Goal: Navigation & Orientation: Find specific page/section

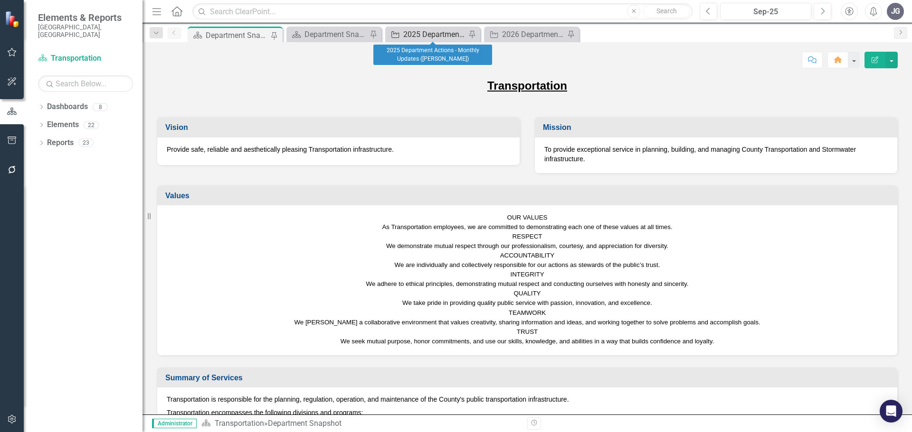
click at [417, 35] on div "2025 Department Actions - Monthly Updates ([PERSON_NAME])" at bounding box center [434, 34] width 63 height 12
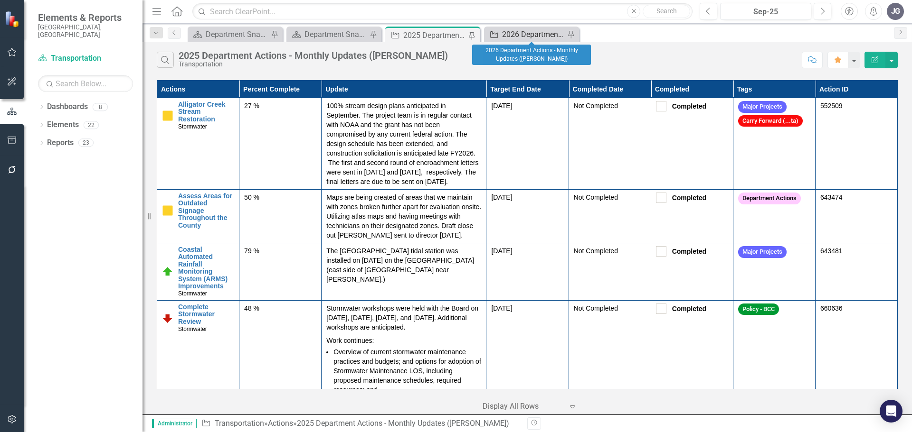
click at [517, 33] on div "2026 Department Actions - Monthly Updates ([PERSON_NAME])" at bounding box center [533, 34] width 63 height 12
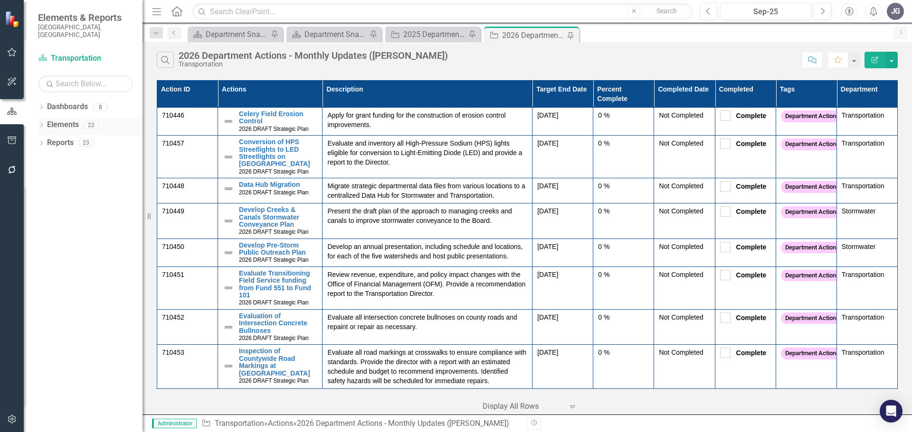
click at [43, 122] on div "Dropdown" at bounding box center [41, 126] width 7 height 8
click at [42, 168] on div "Dropdown Goals Goals 3 Develop a High Performing Culture for Public Works Impro…" at bounding box center [90, 162] width 104 height 54
click at [44, 177] on icon "Dropdown" at bounding box center [46, 179] width 7 height 5
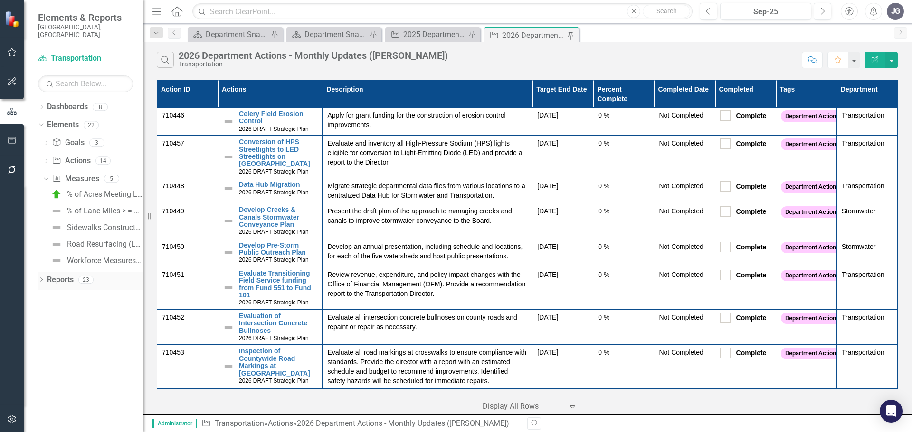
click at [42, 278] on icon "Dropdown" at bounding box center [41, 280] width 7 height 5
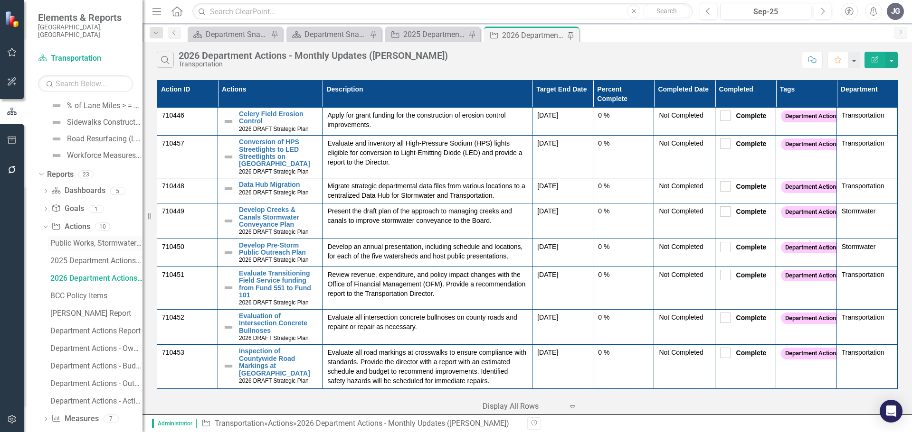
scroll to position [109, 0]
click at [45, 414] on icon "Dropdown" at bounding box center [45, 416] width 7 height 5
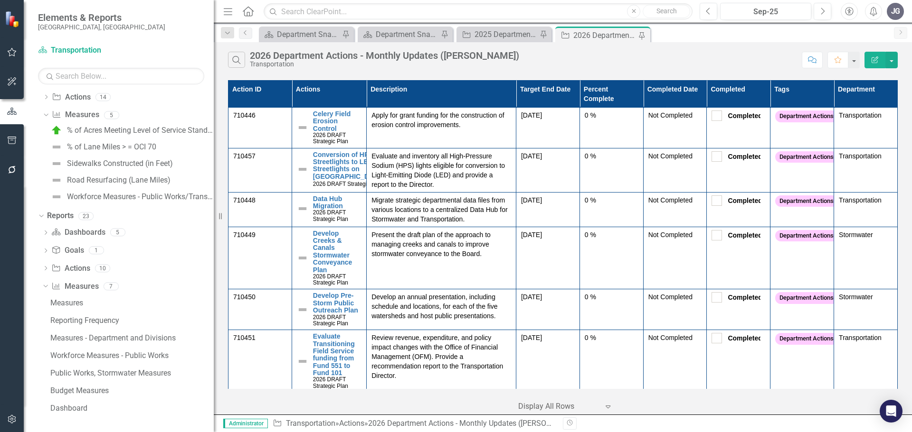
drag, startPoint x: 149, startPoint y: 217, endPoint x: 214, endPoint y: 217, distance: 64.6
click at [214, 217] on div "Resize" at bounding box center [218, 216] width 8 height 432
click at [137, 336] on div "Measures - Department and Divisions" at bounding box center [131, 338] width 163 height 9
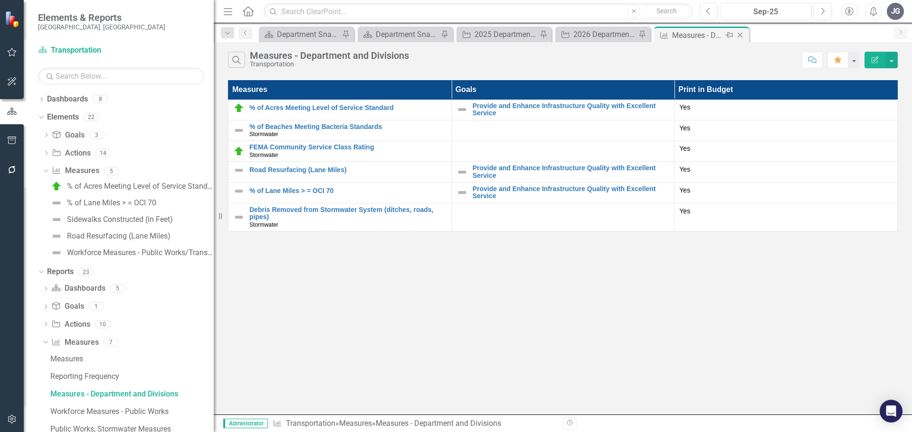
click at [729, 34] on icon "Pin" at bounding box center [729, 34] width 8 height 9
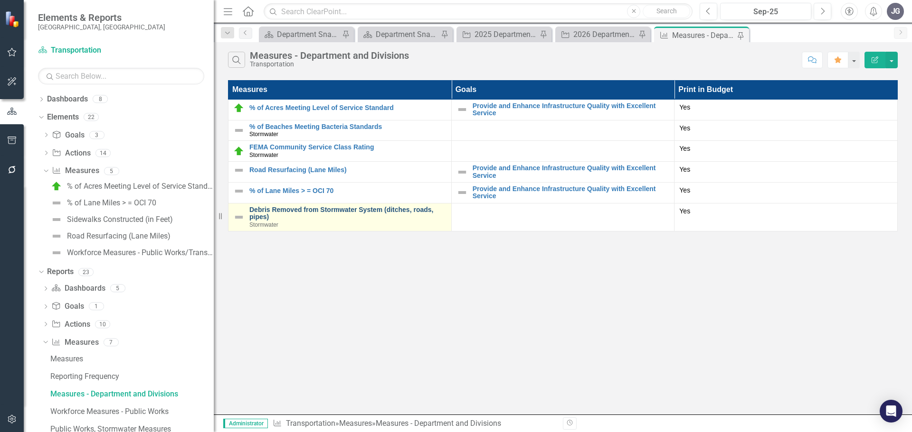
click at [352, 210] on link "Debris Removed from Stormwater System (ditches, roads, pipes)" at bounding box center [347, 214] width 197 height 15
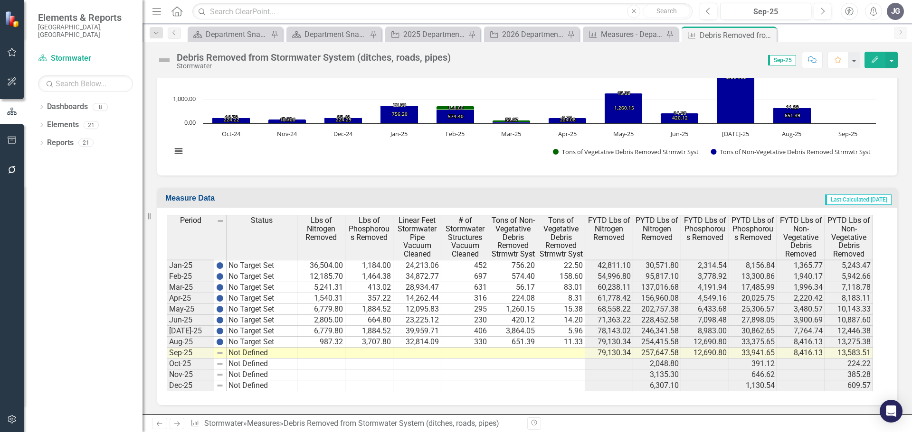
scroll to position [1029, 0]
